Goal: Contribute content

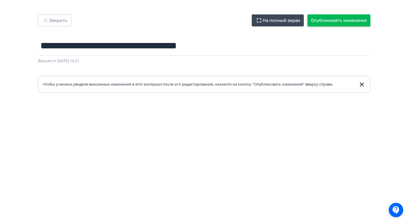
click at [328, 18] on button "Опубликовать изменения" at bounding box center [338, 20] width 63 height 12
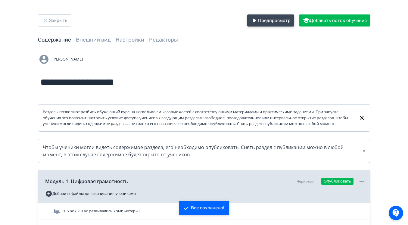
click at [269, 23] on button "Предпросмотр" at bounding box center [270, 20] width 47 height 12
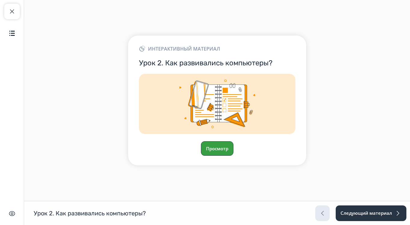
click at [219, 143] on button "Просмотр" at bounding box center [217, 148] width 33 height 14
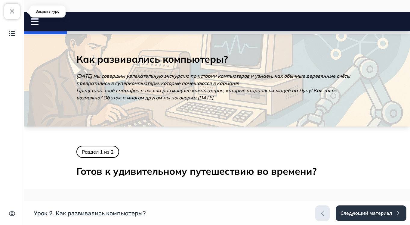
click at [12, 19] on button "Закрыть курс" at bounding box center [12, 12] width 16 height 16
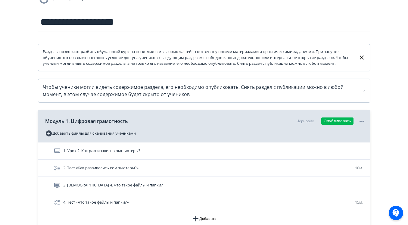
scroll to position [112, 0]
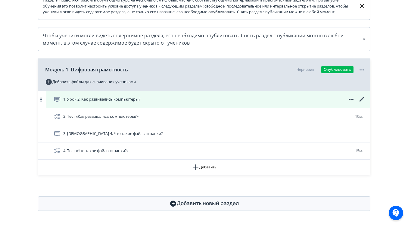
click at [362, 101] on icon at bounding box center [361, 99] width 5 height 5
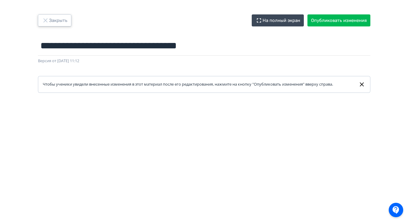
click at [60, 18] on button "Закрыть" at bounding box center [54, 20] width 33 height 12
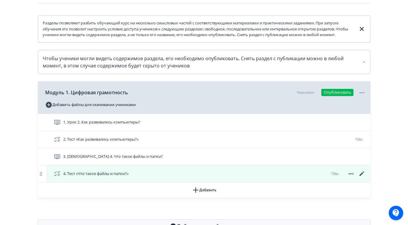
scroll to position [118, 0]
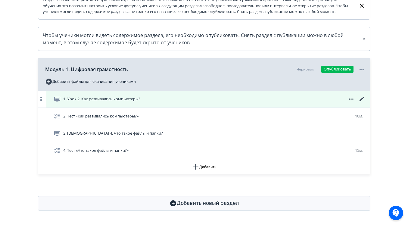
click at [361, 97] on icon at bounding box center [361, 98] width 7 height 7
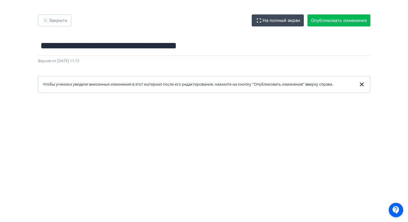
scroll to position [127, 0]
click at [55, 23] on button "Закрыть" at bounding box center [54, 20] width 33 height 12
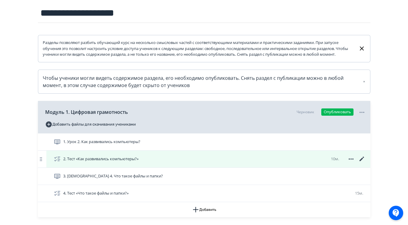
scroll to position [76, 0]
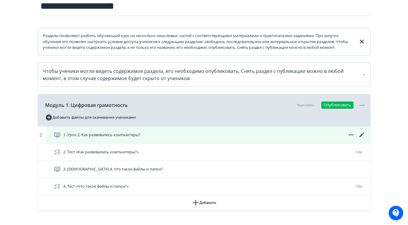
click at [360, 138] on icon at bounding box center [361, 134] width 7 height 7
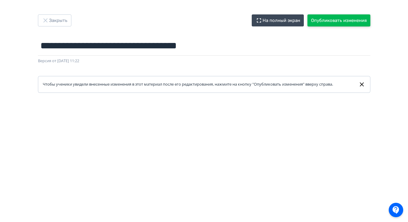
click at [345, 21] on button "Опубликовать изменения" at bounding box center [338, 20] width 63 height 12
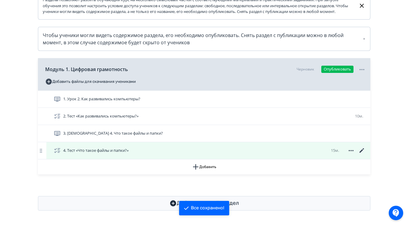
scroll to position [118, 0]
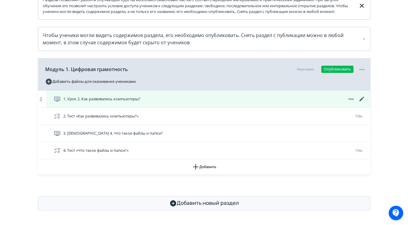
click at [361, 97] on icon at bounding box center [361, 98] width 7 height 7
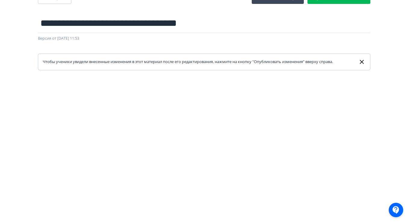
scroll to position [0, 1]
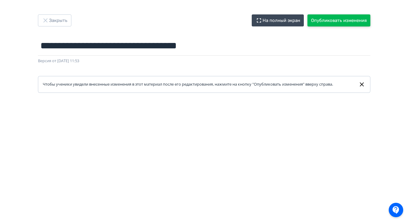
click at [313, 24] on button "Опубликовать изменения" at bounding box center [338, 20] width 63 height 12
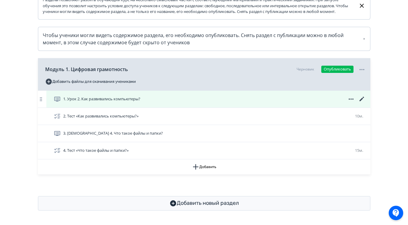
click at [365, 103] on icon at bounding box center [361, 98] width 7 height 7
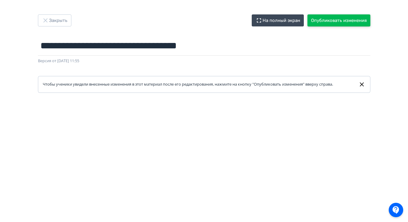
click at [336, 24] on button "Опубликовать изменения" at bounding box center [338, 20] width 63 height 12
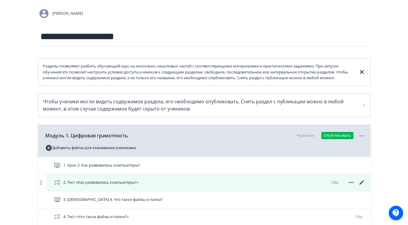
scroll to position [65, 0]
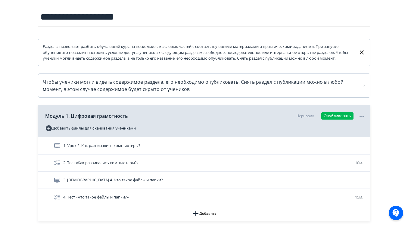
click at [273, 149] on div "1. Урок 2. Как развивались компьютеры?" at bounding box center [210, 145] width 312 height 7
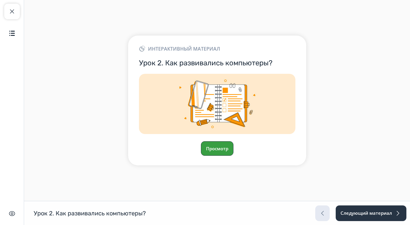
click at [229, 146] on button "Просмотр" at bounding box center [217, 148] width 33 height 14
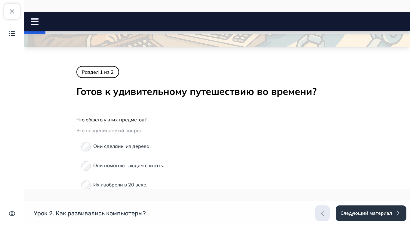
scroll to position [81, 0]
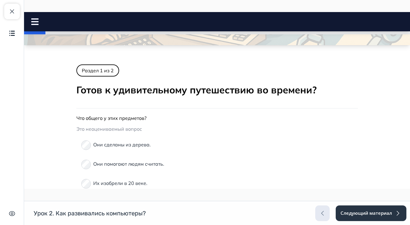
click at [150, 112] on div "Раздел 1 из 2 [PERSON_NAME] к удивительному путешествию во времени? Что общего …" at bounding box center [217, 227] width 282 height 327
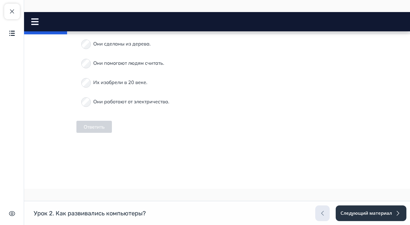
scroll to position [56, 0]
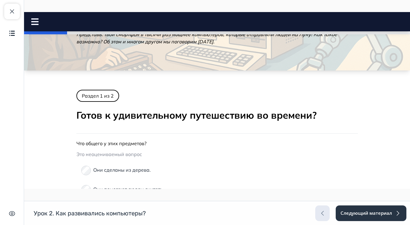
click at [172, 133] on div at bounding box center [217, 132] width 282 height 2
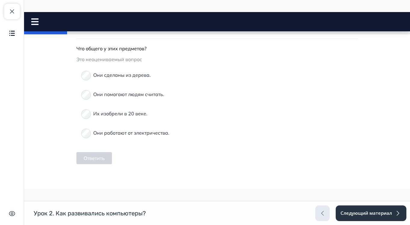
scroll to position [137, 0]
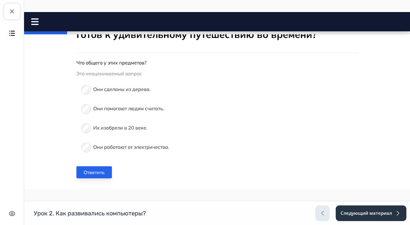
click at [90, 172] on button "Ответить" at bounding box center [94, 172] width 36 height 12
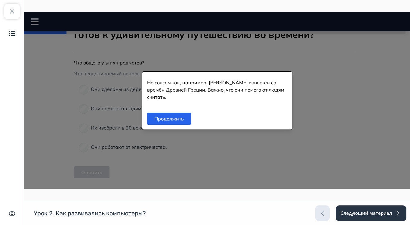
click at [169, 123] on div "Продолжить" at bounding box center [217, 119] width 150 height 22
click at [168, 117] on button "Продолжить" at bounding box center [169, 119] width 44 height 12
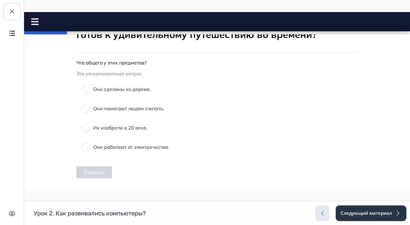
click at [88, 89] on div "Они сделаны из дерева." at bounding box center [217, 89] width 272 height 14
click at [86, 90] on div "Они сделаны из дерева." at bounding box center [217, 89] width 272 height 14
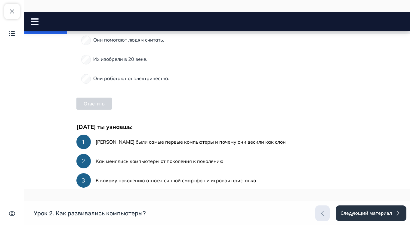
scroll to position [303, 0]
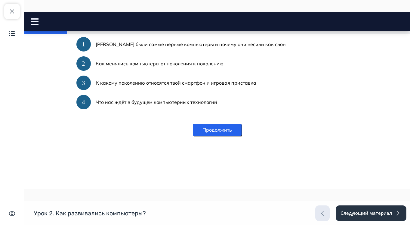
click at [222, 129] on button "Продолжить" at bounding box center [217, 130] width 49 height 12
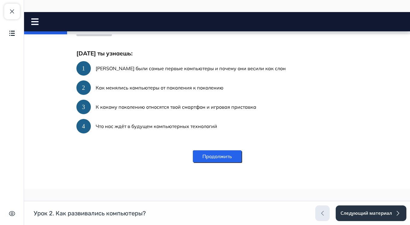
scroll to position [279, 0]
click at [214, 159] on button "Продолжить" at bounding box center [217, 156] width 49 height 12
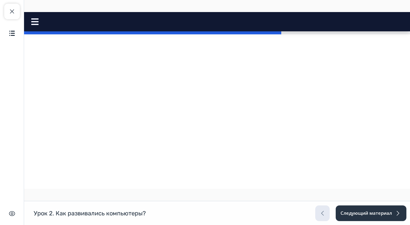
scroll to position [608, 0]
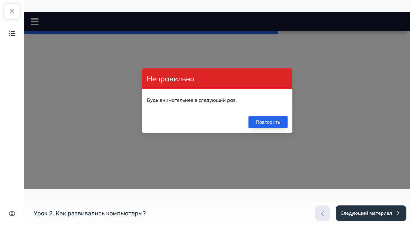
click at [257, 122] on button "Повторить" at bounding box center [268, 122] width 39 height 12
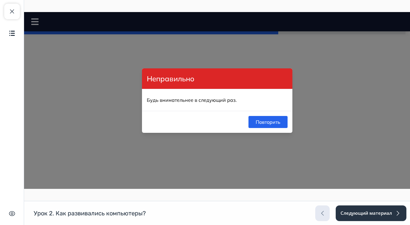
click at [83, 110] on div "Неправильно Будь внимательнее в следующий раз. Повторить" at bounding box center [217, 100] width 386 height 177
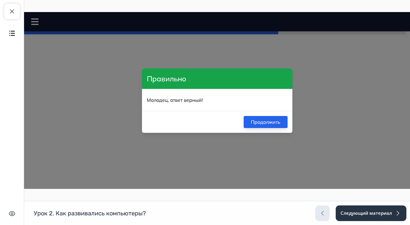
click at [256, 119] on button "Продолжить" at bounding box center [266, 122] width 44 height 12
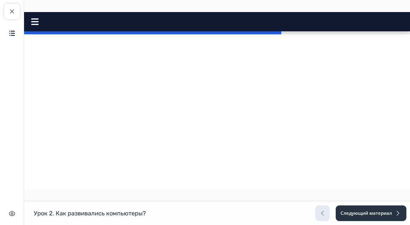
scroll to position [742, 0]
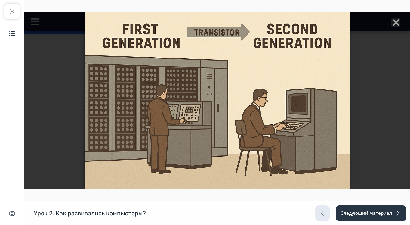
click at [369, 91] on div at bounding box center [217, 100] width 386 height 177
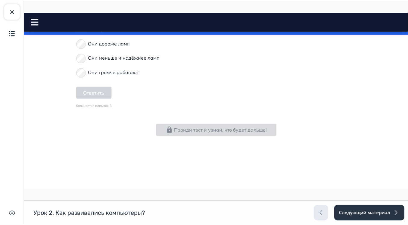
scroll to position [1368, 0]
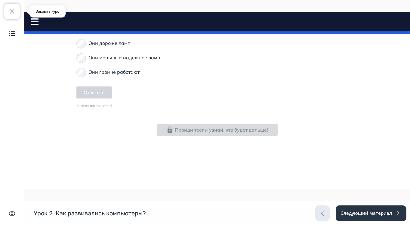
click at [15, 13] on span "button" at bounding box center [11, 11] width 7 height 7
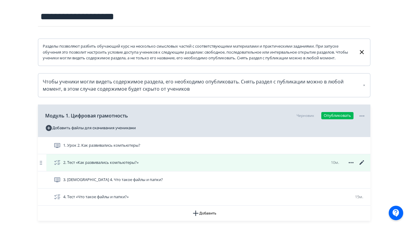
scroll to position [118, 0]
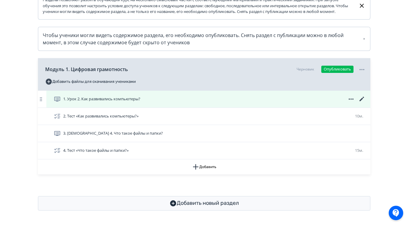
click at [361, 98] on icon at bounding box center [361, 99] width 5 height 5
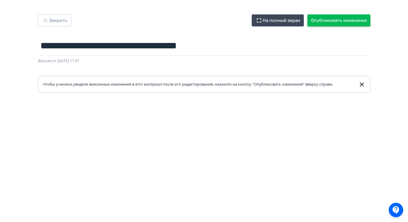
click at [325, 17] on button "Опубликовать изменения" at bounding box center [338, 20] width 63 height 12
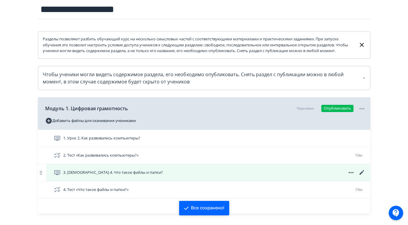
scroll to position [91, 0]
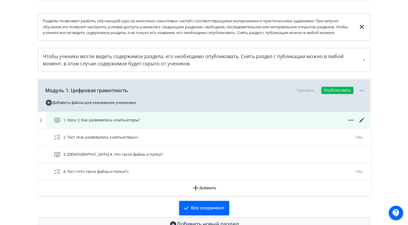
click at [360, 124] on icon at bounding box center [361, 119] width 7 height 7
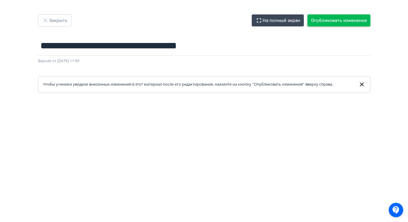
click at [343, 19] on button "Опубликовать изменения" at bounding box center [338, 20] width 63 height 12
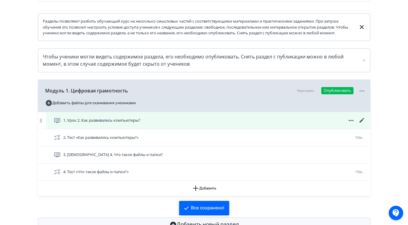
scroll to position [91, 0]
click at [360, 124] on icon at bounding box center [361, 119] width 7 height 7
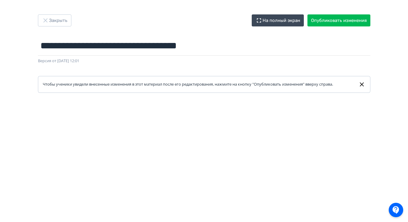
click at [362, 84] on icon at bounding box center [362, 84] width 4 height 4
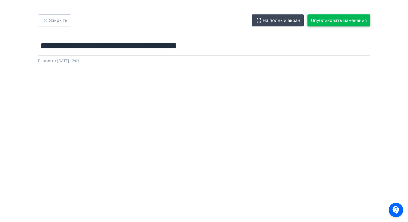
click at [340, 26] on button "Опубликовать изменения" at bounding box center [338, 20] width 63 height 12
click at [341, 22] on button "Опубликовать изменения" at bounding box center [338, 20] width 63 height 12
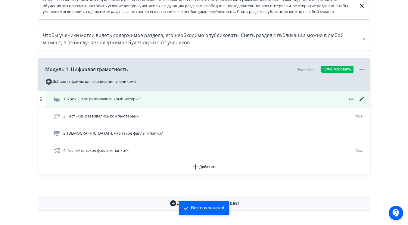
scroll to position [118, 0]
click at [359, 98] on icon at bounding box center [361, 98] width 7 height 7
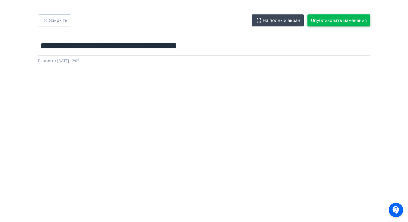
click at [327, 20] on button "Опубликовать изменения" at bounding box center [338, 20] width 63 height 12
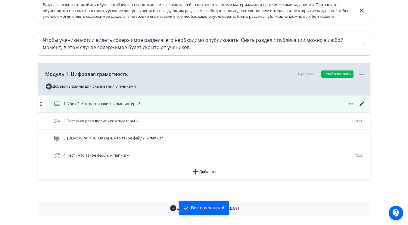
click at [363, 107] on icon at bounding box center [361, 103] width 7 height 7
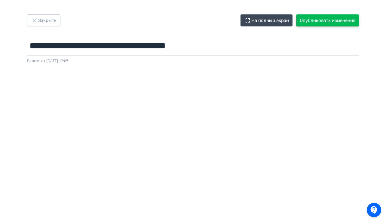
click at [321, 21] on button "Опубликовать изменения" at bounding box center [327, 20] width 63 height 12
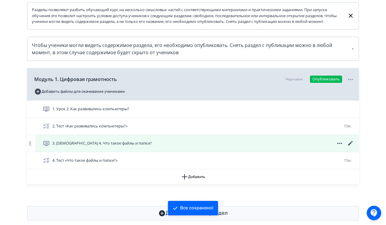
scroll to position [118, 0]
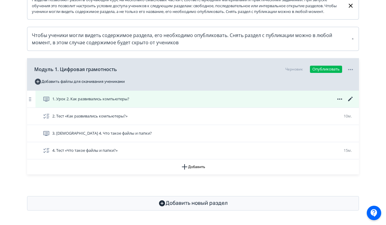
click at [345, 100] on span at bounding box center [340, 98] width 29 height 7
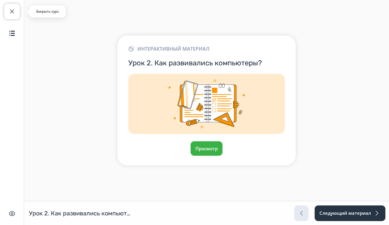
click at [14, 14] on span "button" at bounding box center [11, 11] width 7 height 7
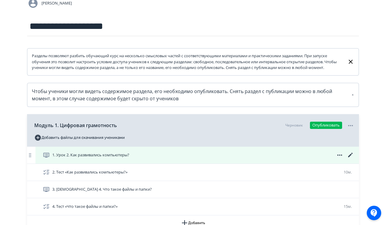
click at [350, 159] on icon at bounding box center [350, 154] width 7 height 7
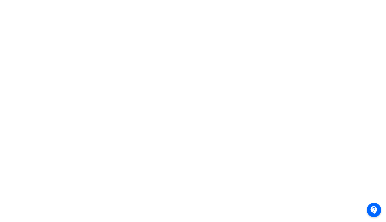
scroll to position [0, 0]
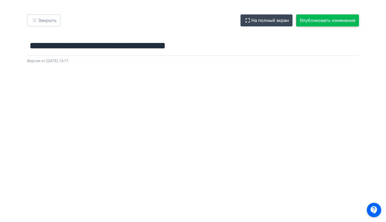
click at [333, 23] on button "Опубликовать изменения" at bounding box center [327, 20] width 63 height 12
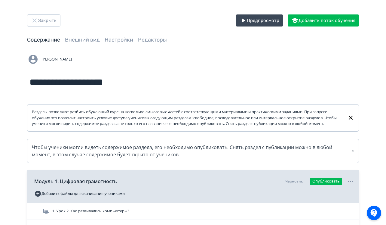
click at [177, 67] on div "**********" at bounding box center [193, 72] width 332 height 39
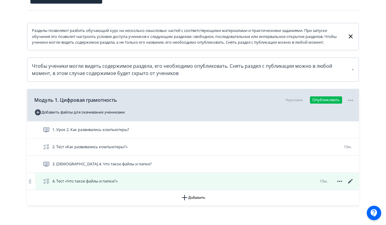
scroll to position [83, 0]
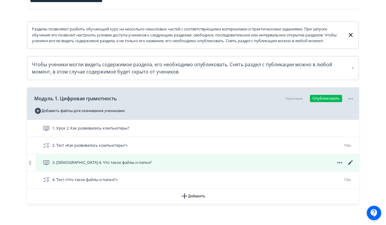
click at [351, 165] on icon at bounding box center [351, 162] width 5 height 5
